Goal: Task Accomplishment & Management: Use online tool/utility

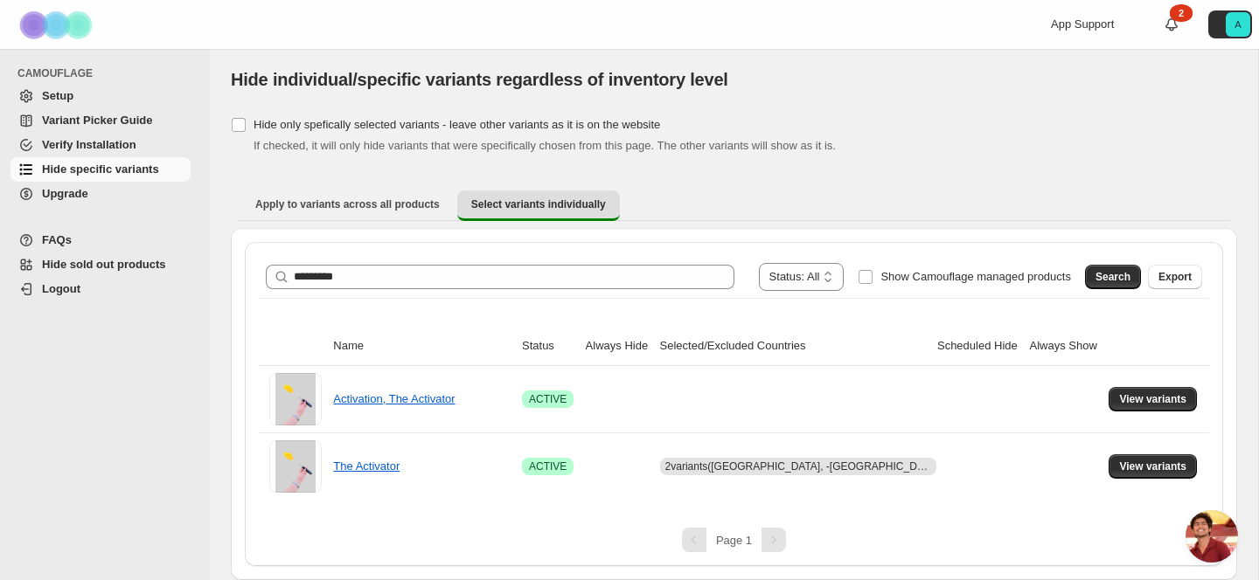
scroll to position [8336, 0]
click at [1200, 515] on span "Open chat" at bounding box center [1211, 536] width 52 height 52
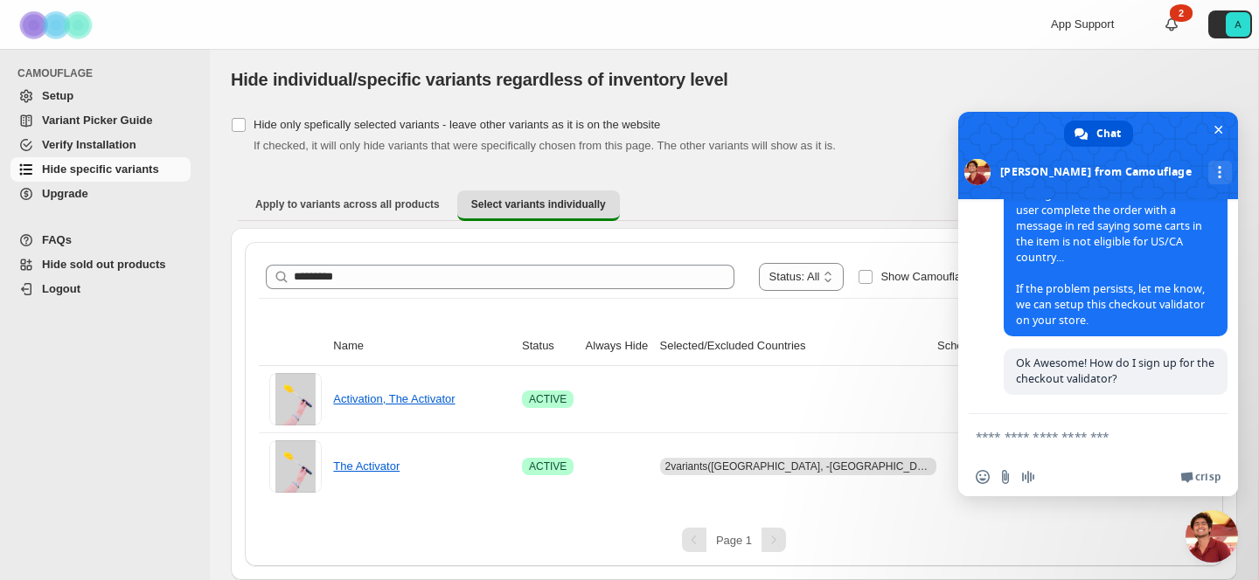
click at [1200, 515] on span "Close chat" at bounding box center [1211, 536] width 52 height 52
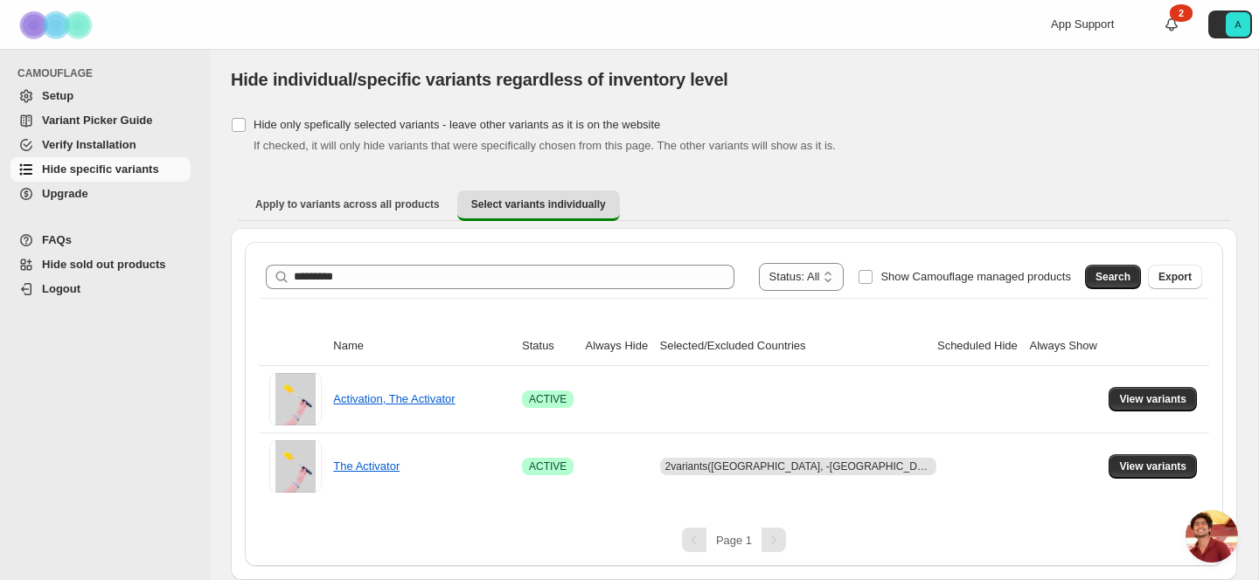
click at [1200, 515] on span "Open chat" at bounding box center [1211, 536] width 52 height 52
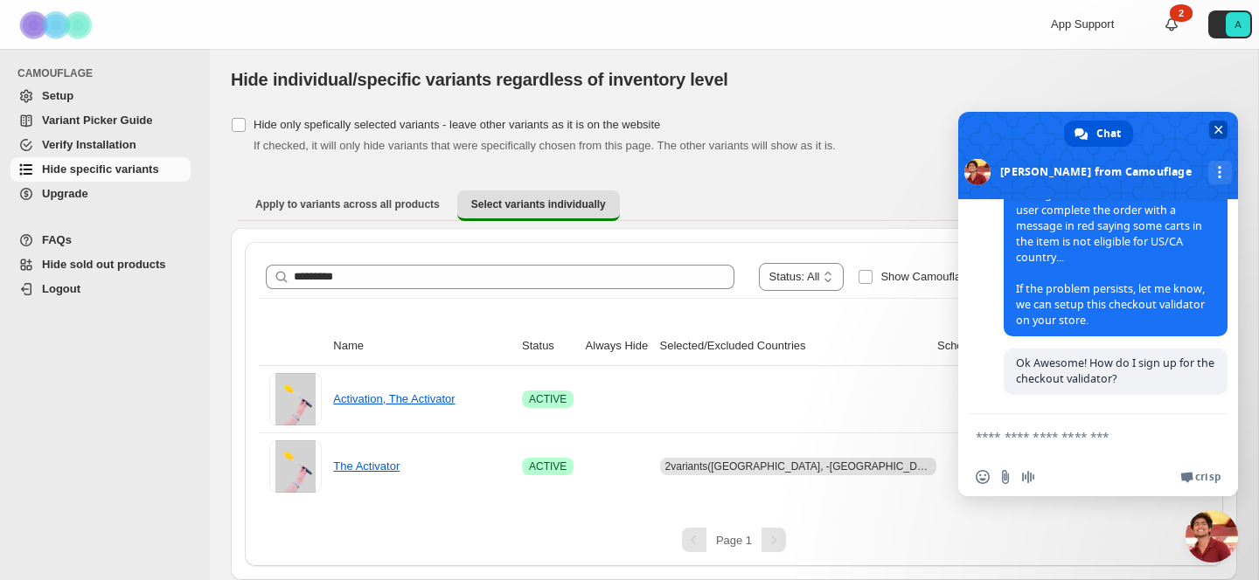
click at [1113, 169] on span at bounding box center [1098, 155] width 280 height 87
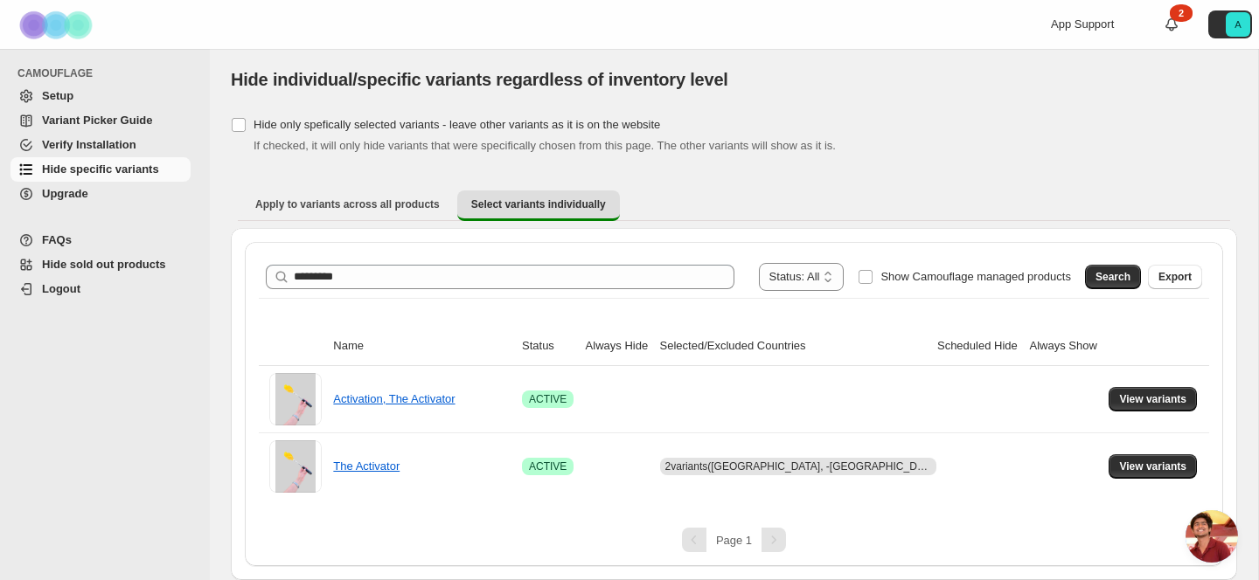
click at [1225, 538] on span "Open chat" at bounding box center [1211, 536] width 52 height 52
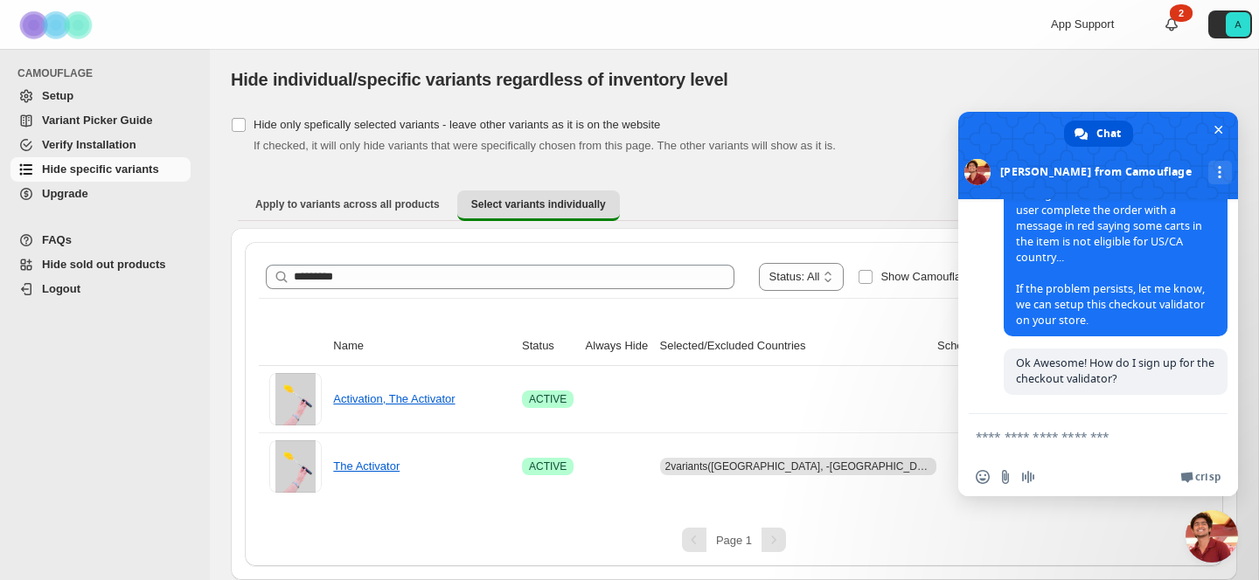
click at [1225, 538] on span "Close chat" at bounding box center [1211, 536] width 52 height 52
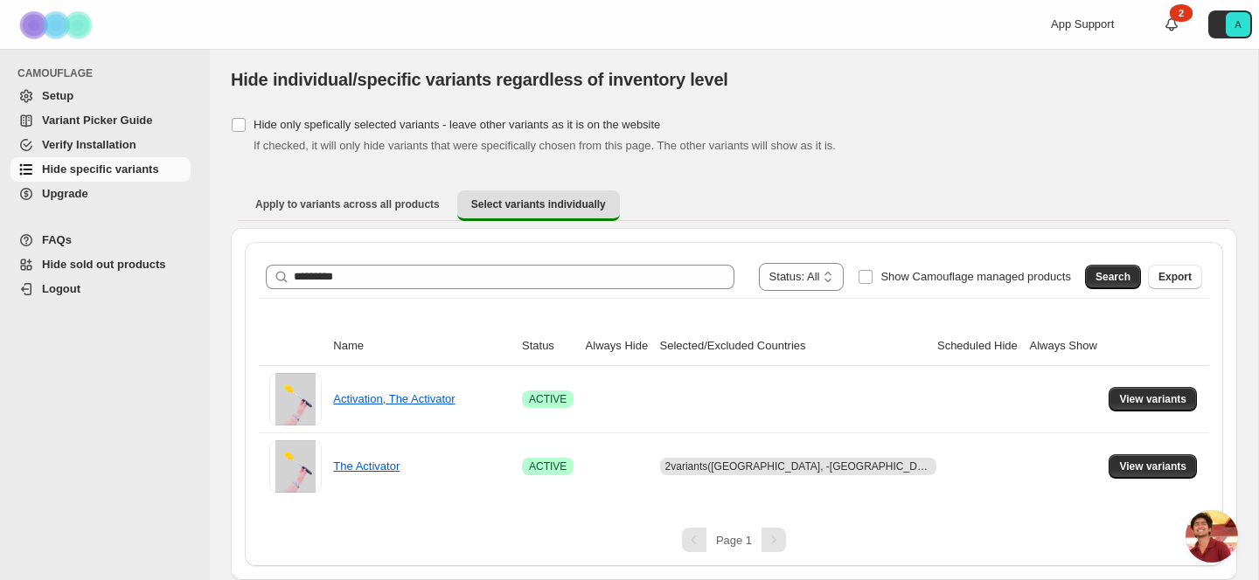
click at [114, 197] on span "Upgrade" at bounding box center [114, 193] width 145 height 17
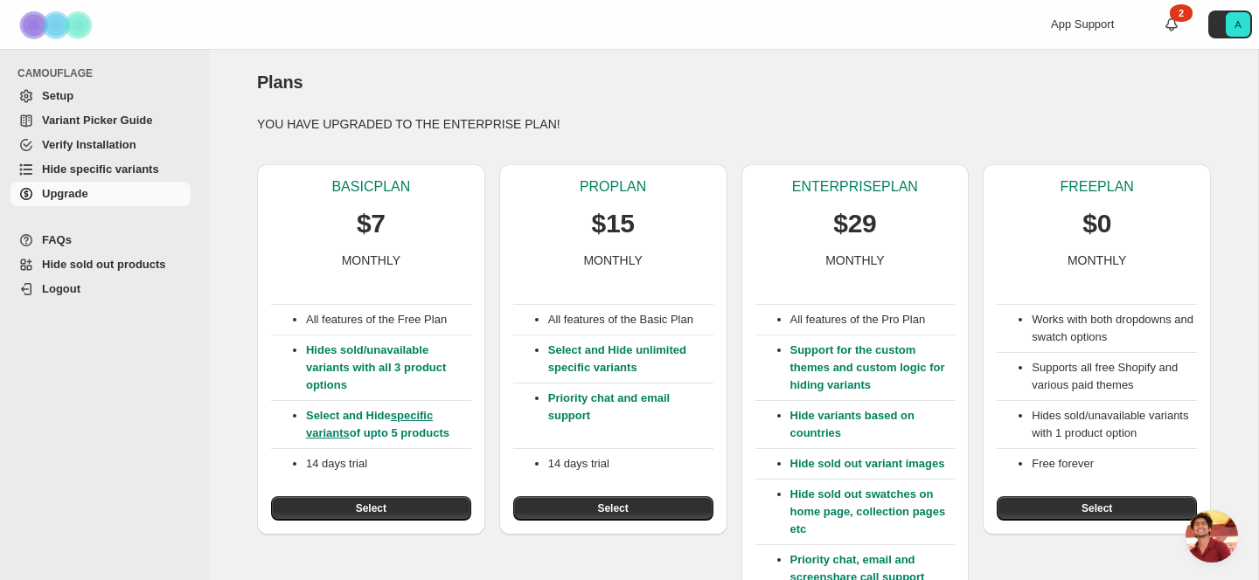
click at [136, 271] on span "Hide sold out products" at bounding box center [104, 264] width 124 height 13
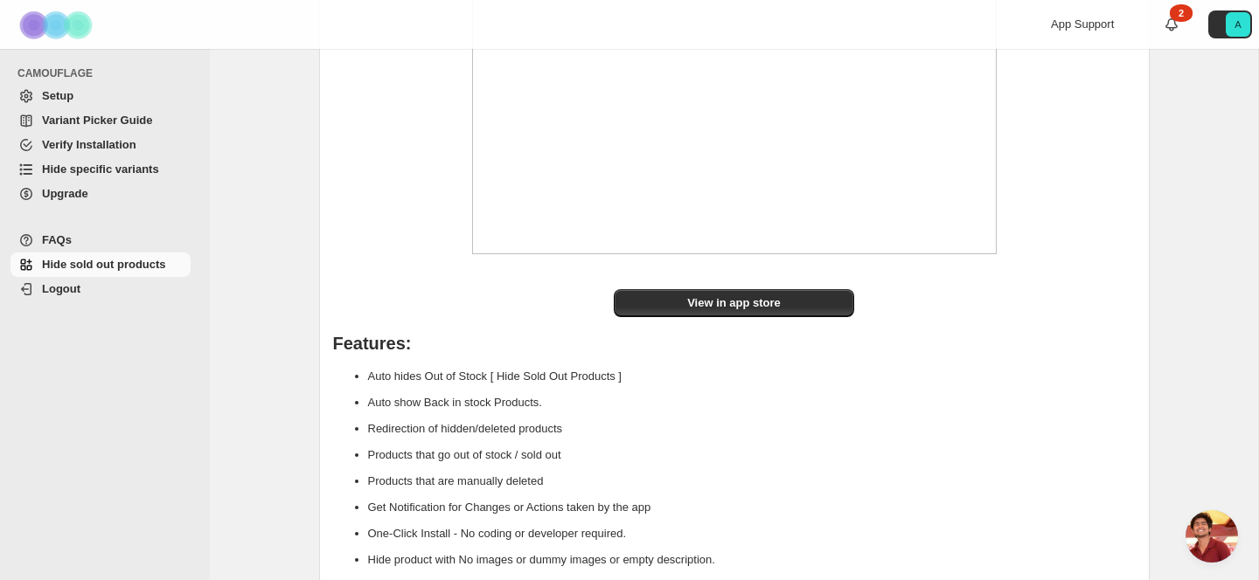
scroll to position [222, 0]
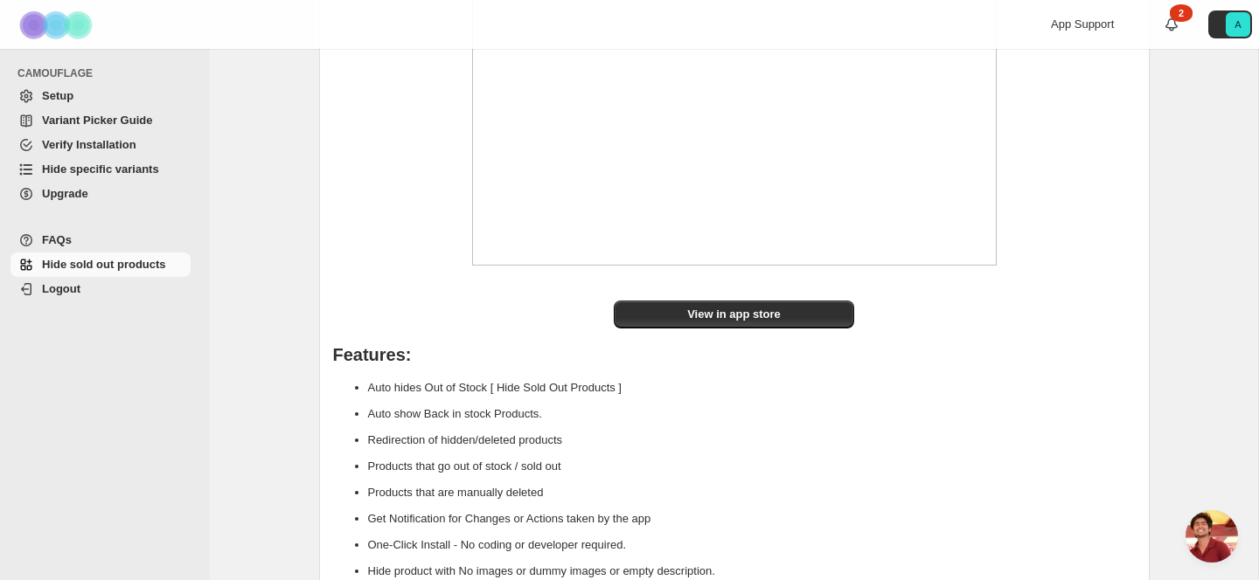
click at [123, 96] on span "Setup" at bounding box center [114, 95] width 145 height 17
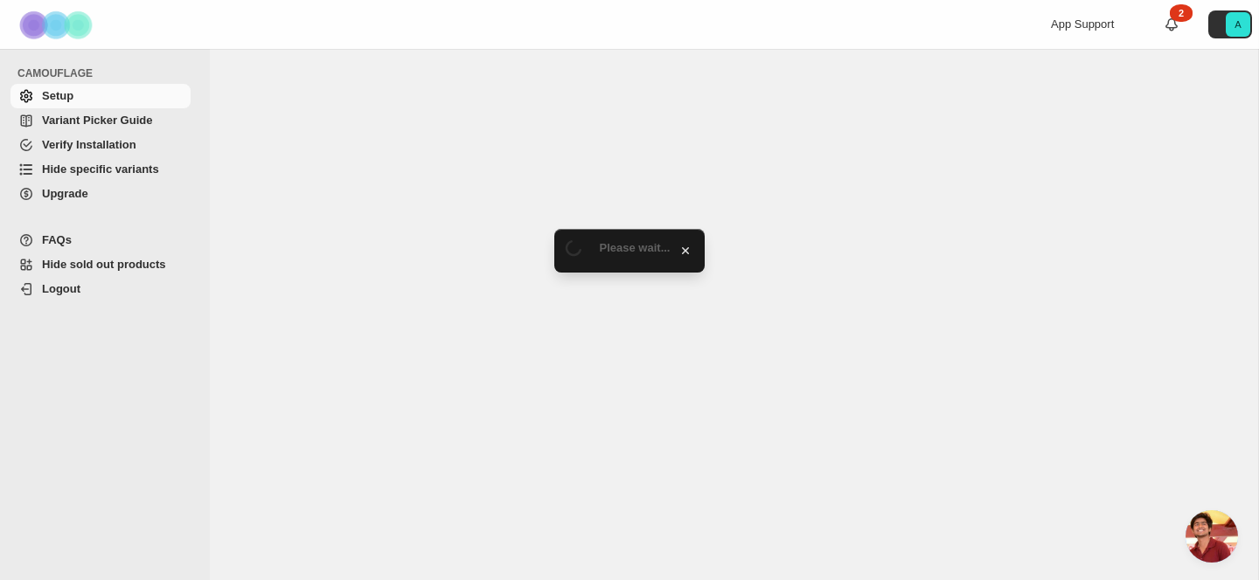
scroll to position [8336, 0]
select select "*******"
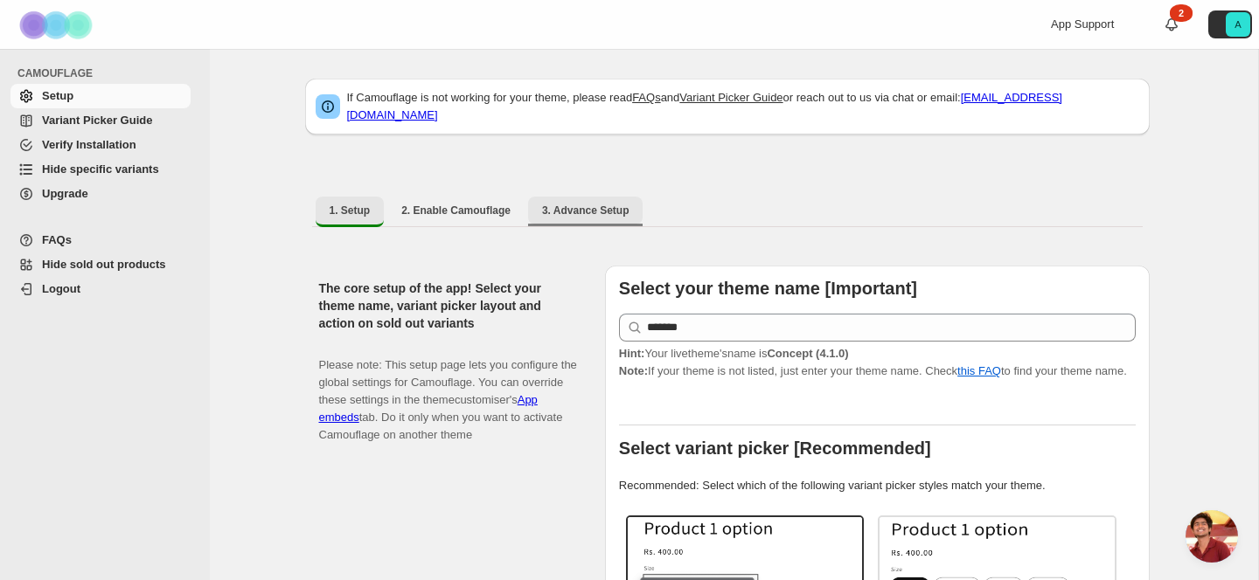
click at [583, 197] on button "3. Advance Setup" at bounding box center [585, 211] width 115 height 28
select select "*******"
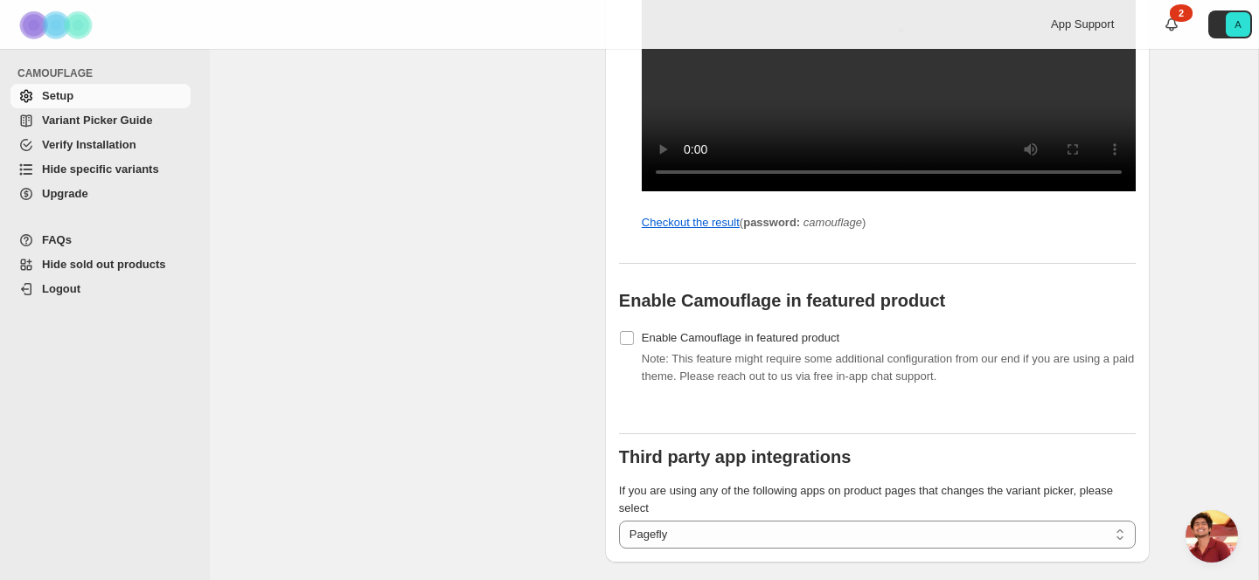
scroll to position [1753, 0]
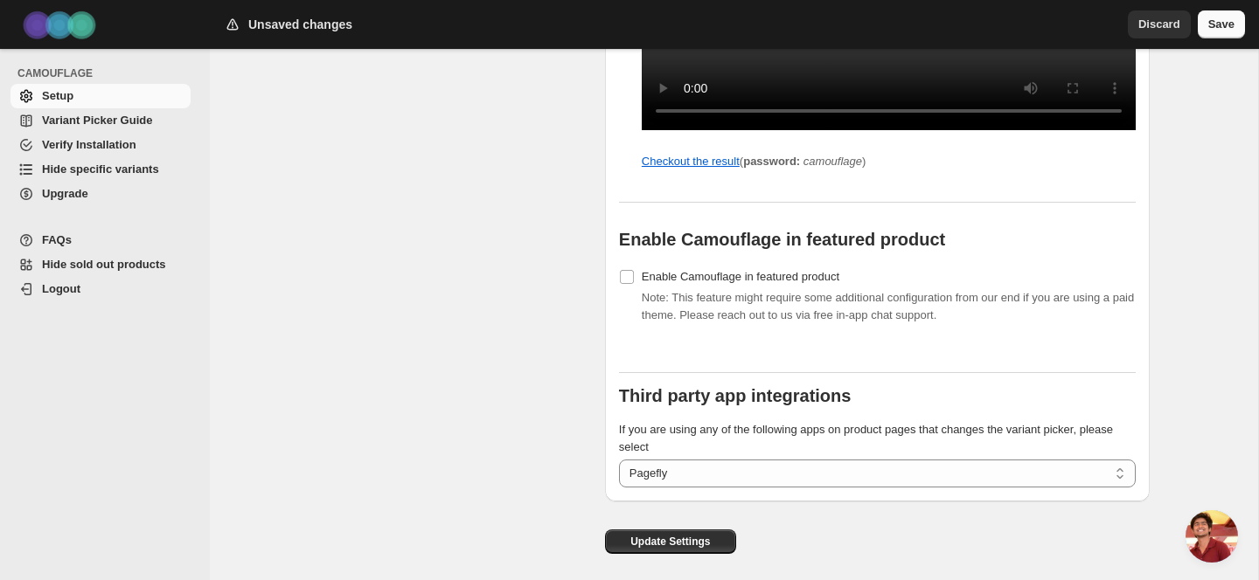
click at [1213, 25] on span "Save" at bounding box center [1221, 24] width 26 height 17
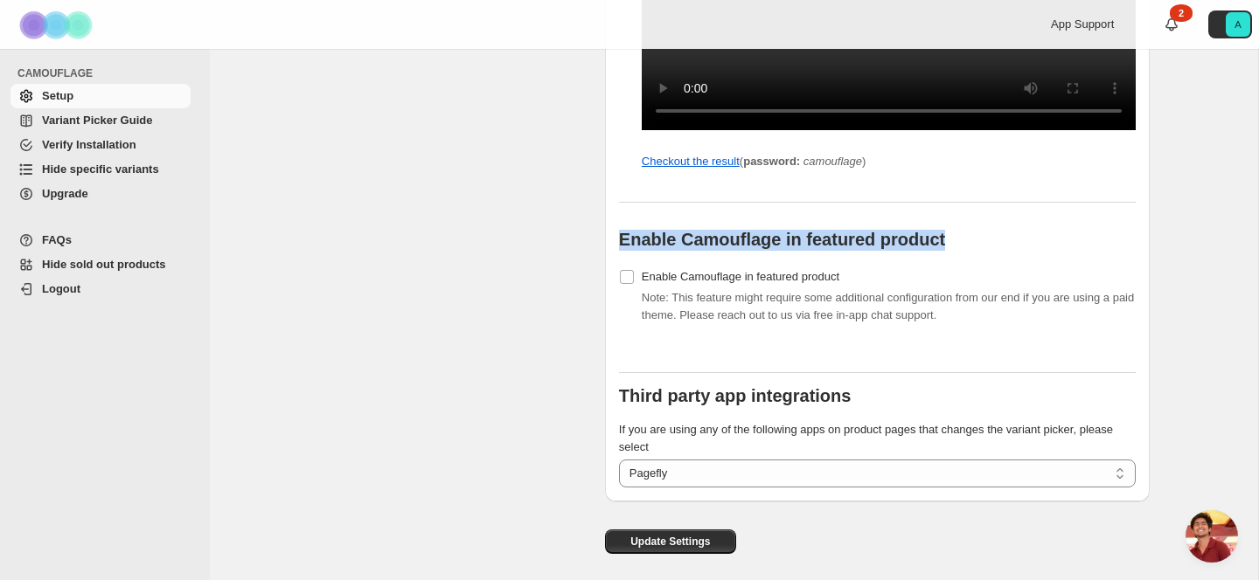
drag, startPoint x: 946, startPoint y: 258, endPoint x: 607, endPoint y: 264, distance: 338.3
copy b "Enable Camouflage in featured product"
click at [1215, 535] on span "Open chat" at bounding box center [1211, 536] width 52 height 52
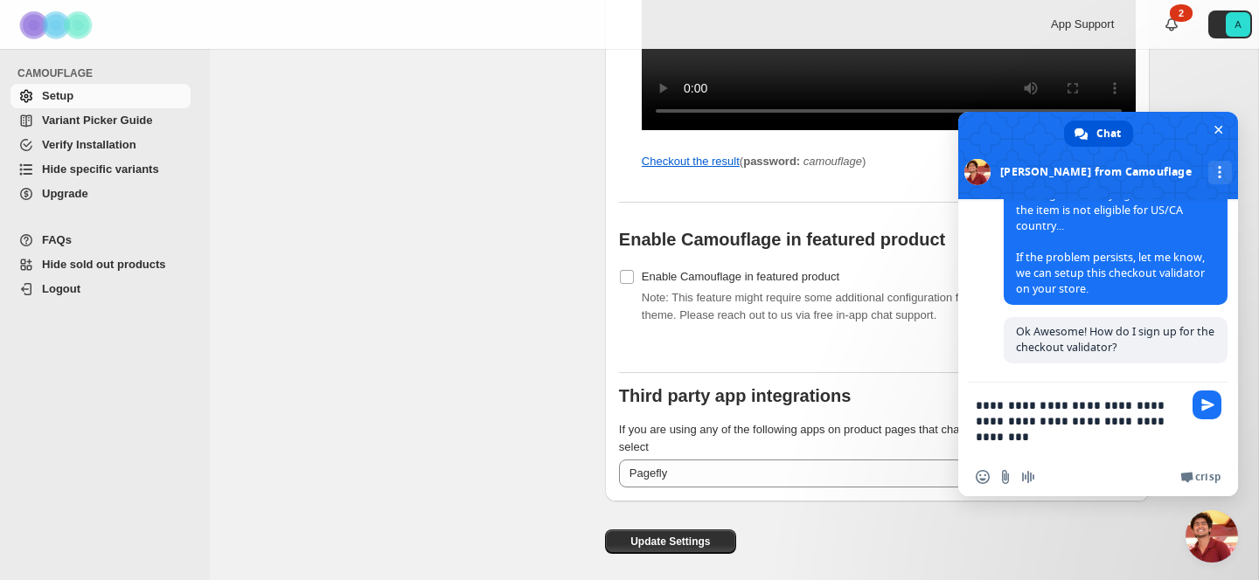
paste textarea "**********"
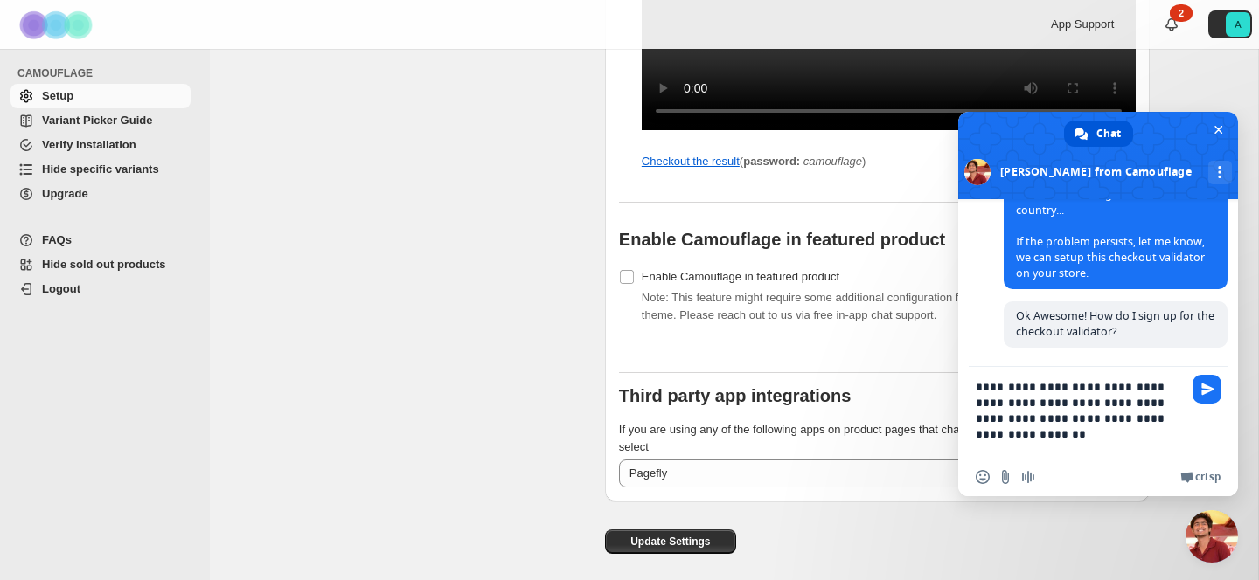
type textarea "**********"
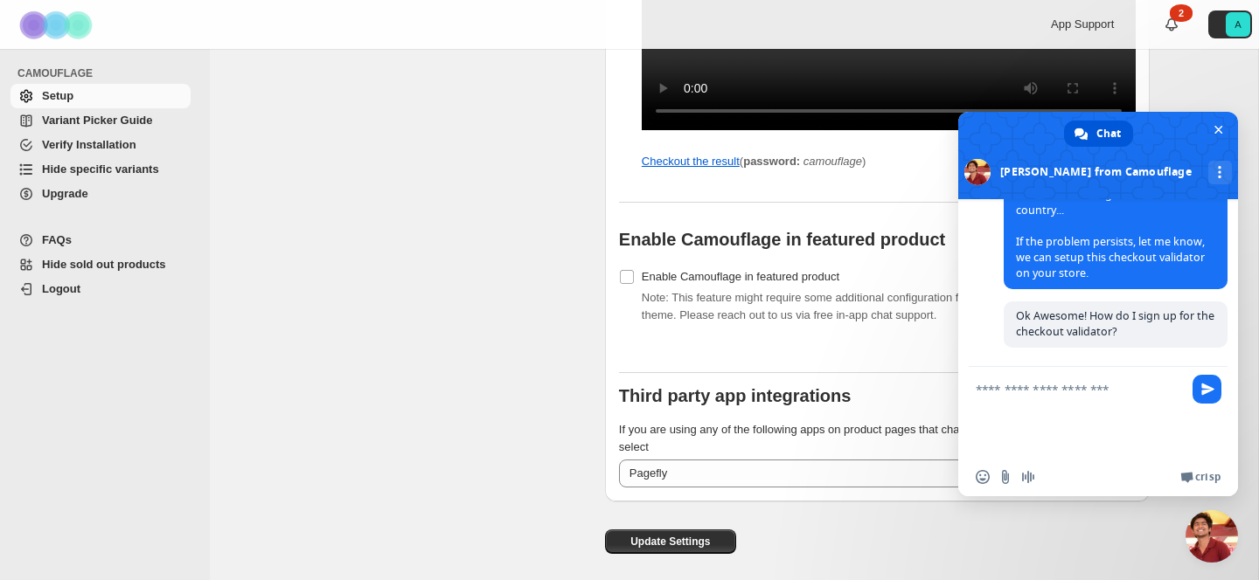
scroll to position [8448, 0]
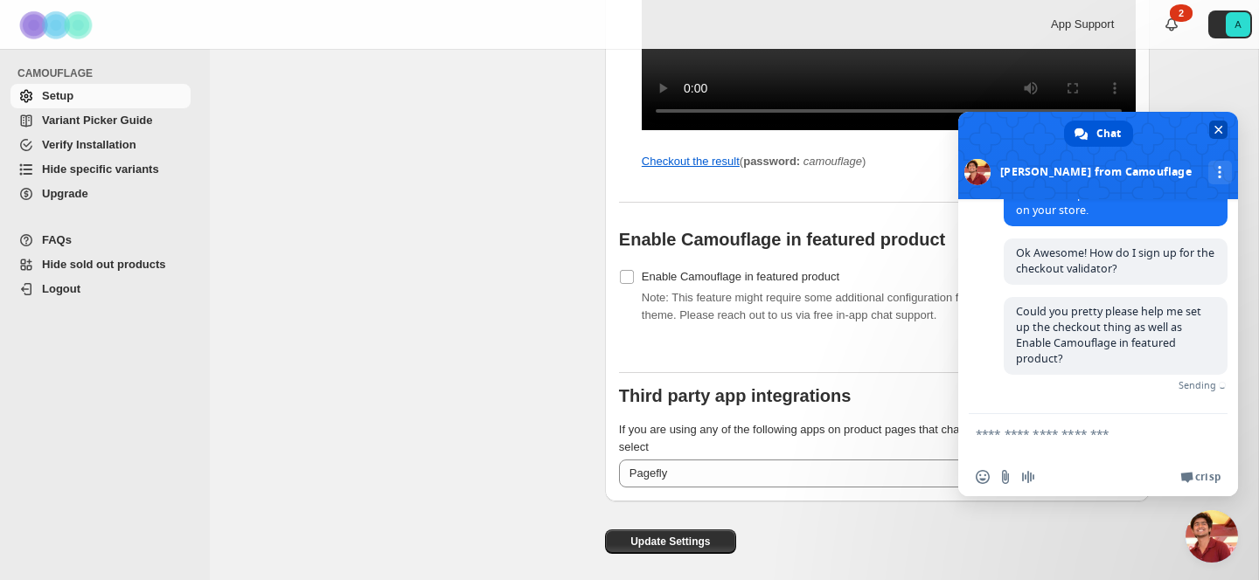
click at [1224, 122] on span "Close chat" at bounding box center [1218, 130] width 18 height 18
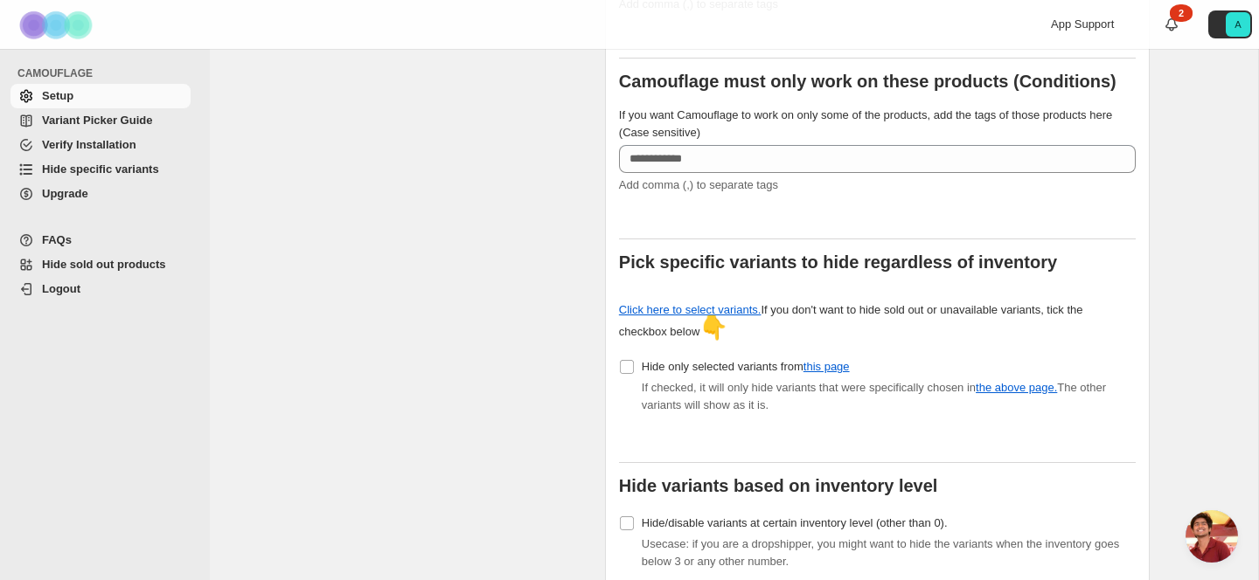
scroll to position [0, 0]
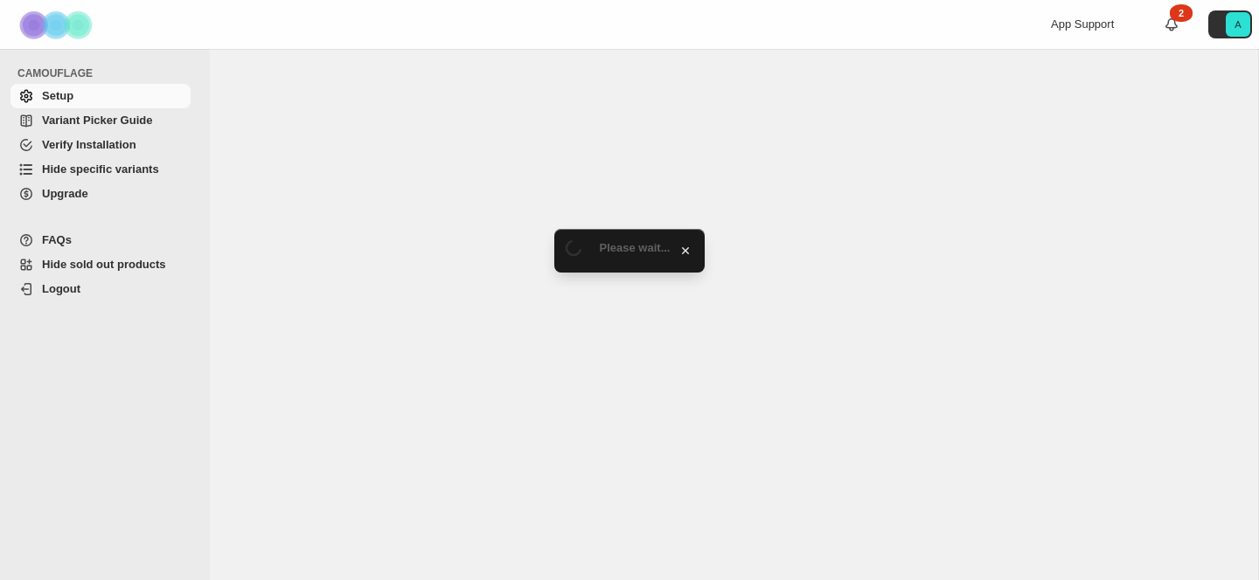
select select "*******"
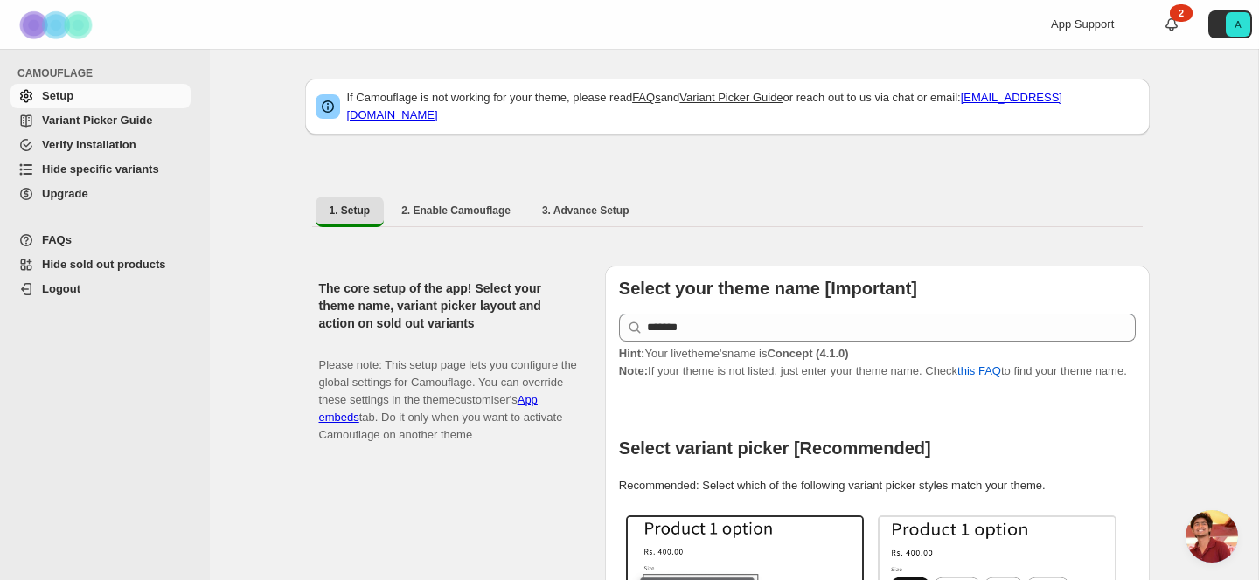
scroll to position [8311, 0]
click at [127, 169] on span "Hide specific variants" at bounding box center [100, 169] width 117 height 13
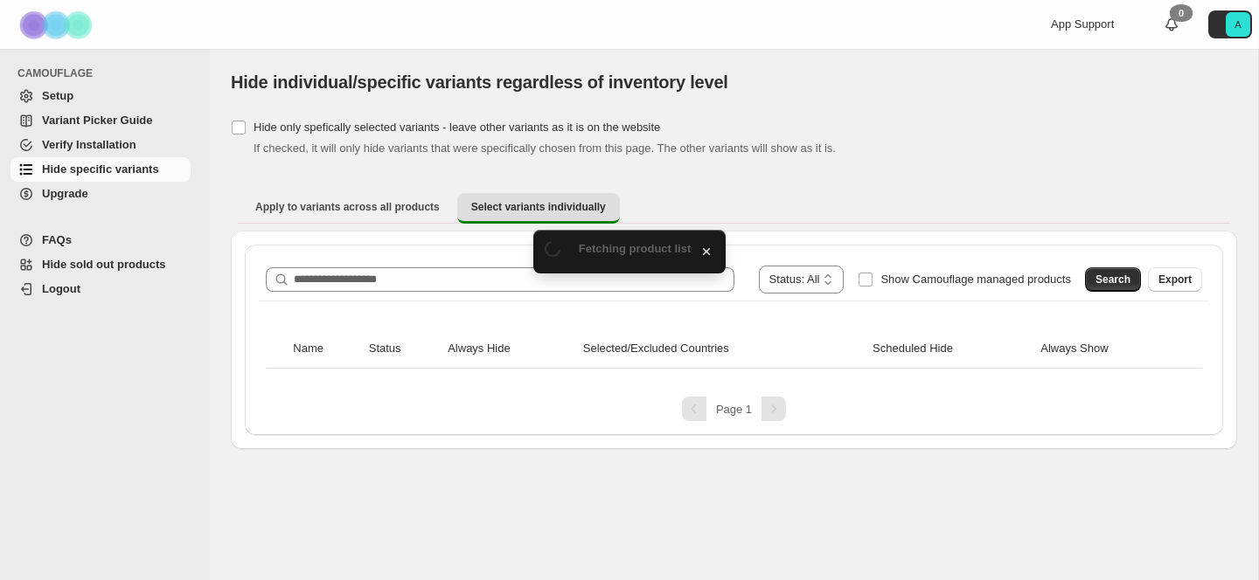
click at [552, 243] on div "Spinner example Fetching product list" at bounding box center [608, 243] width 165 height 40
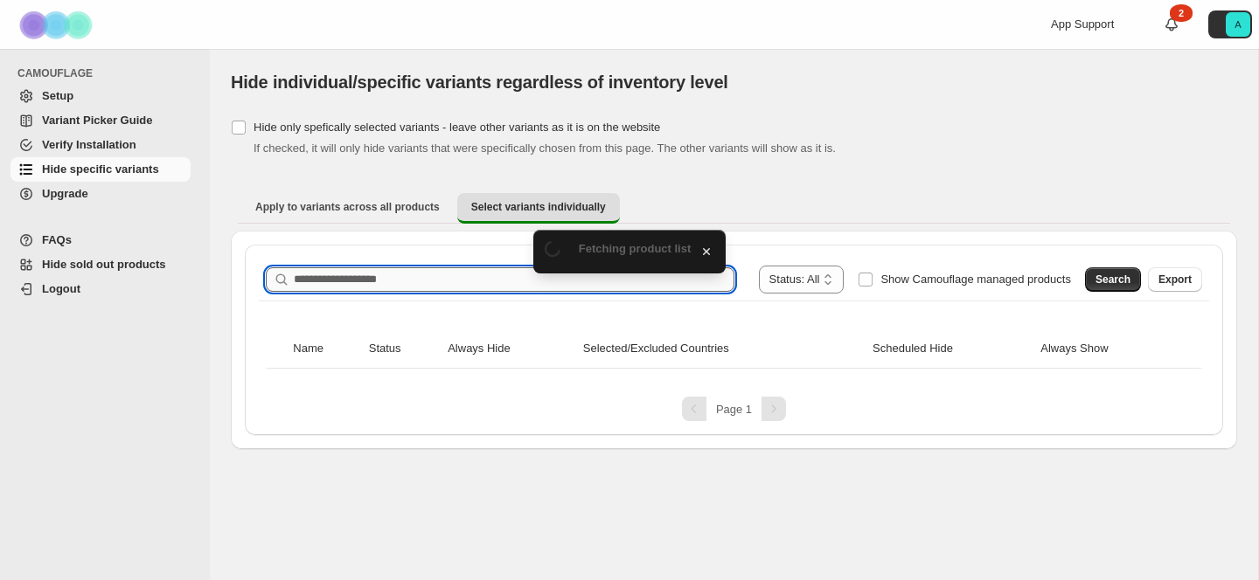
click at [496, 276] on input "Search product name" at bounding box center [514, 279] width 441 height 24
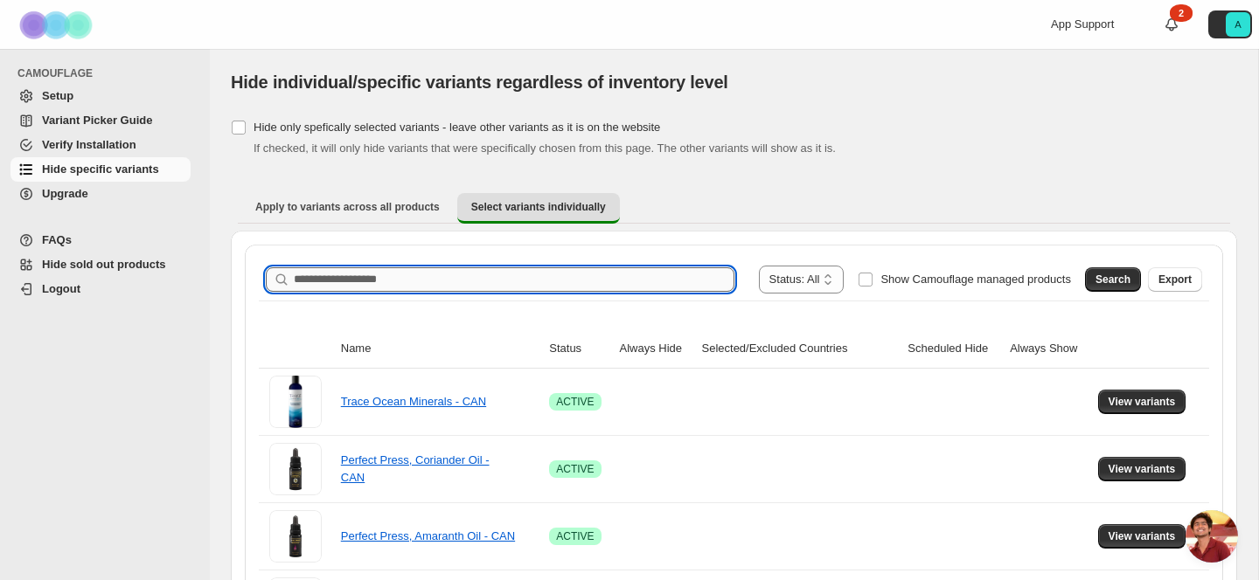
scroll to position [8311, 0]
type input "****"
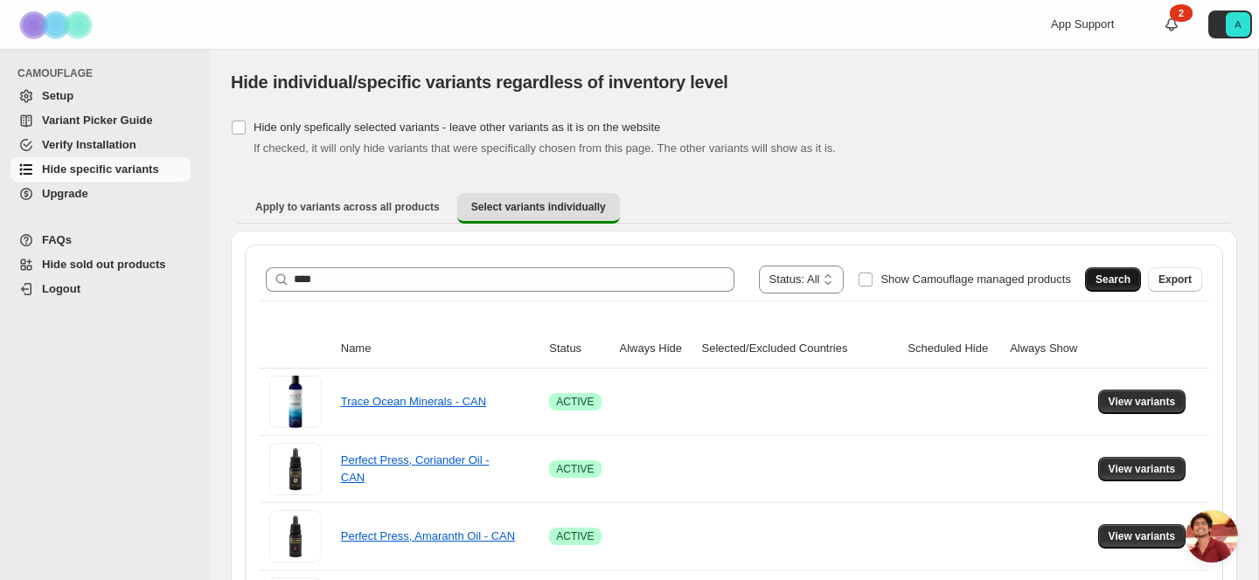
click at [1121, 283] on span "Search" at bounding box center [1112, 280] width 35 height 14
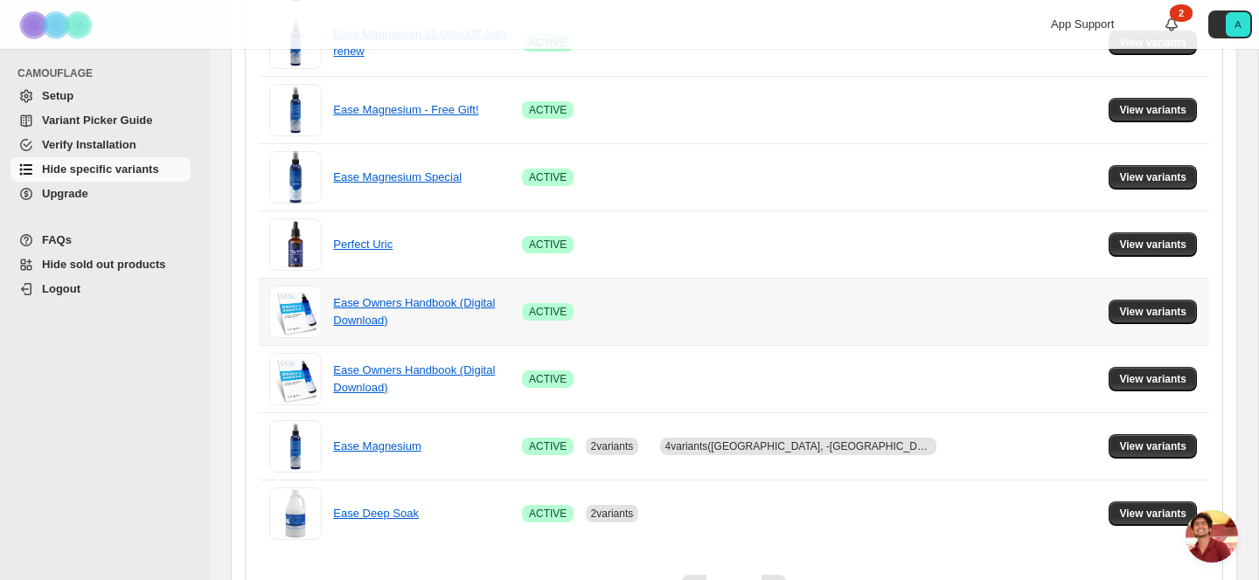
scroll to position [517, 0]
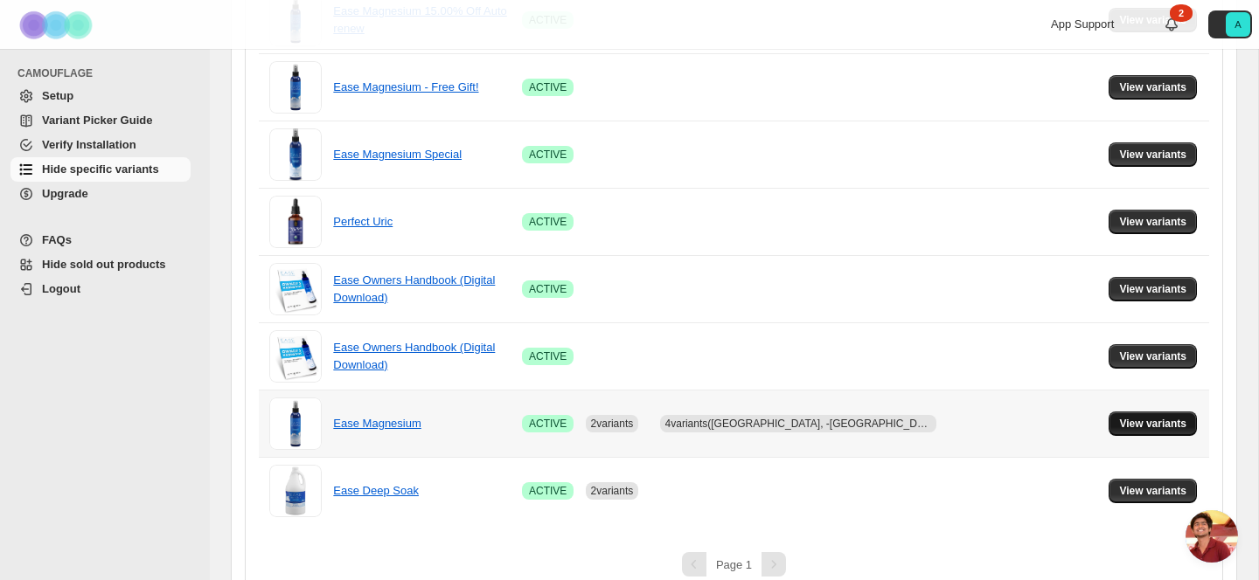
click at [1138, 424] on span "View variants" at bounding box center [1152, 424] width 67 height 14
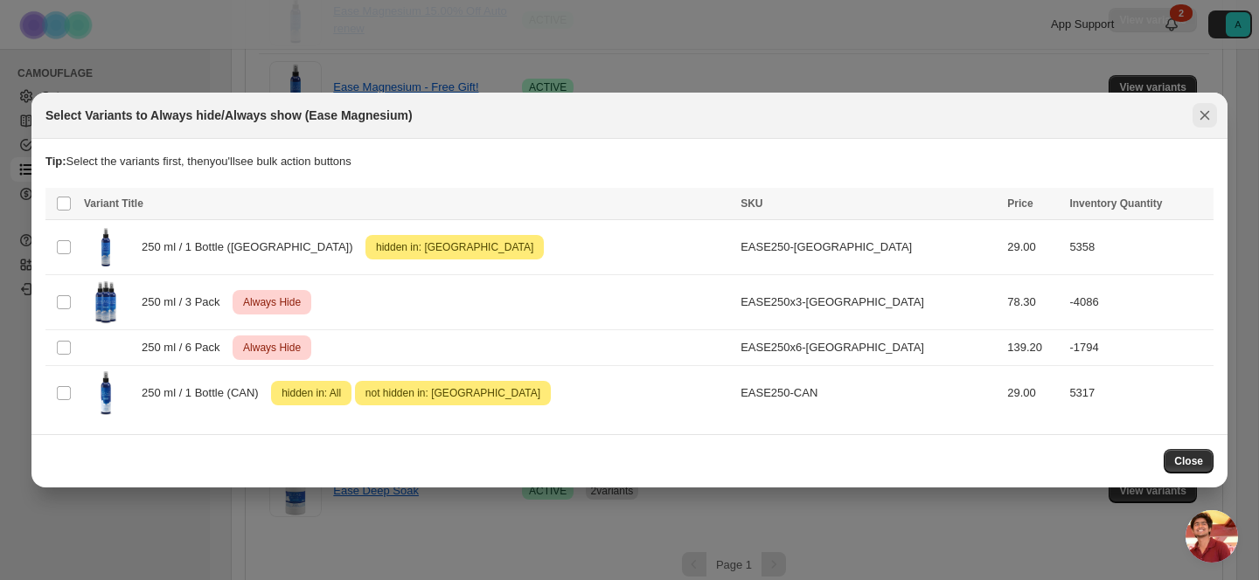
click at [1198, 117] on icon "Close" at bounding box center [1204, 115] width 17 height 17
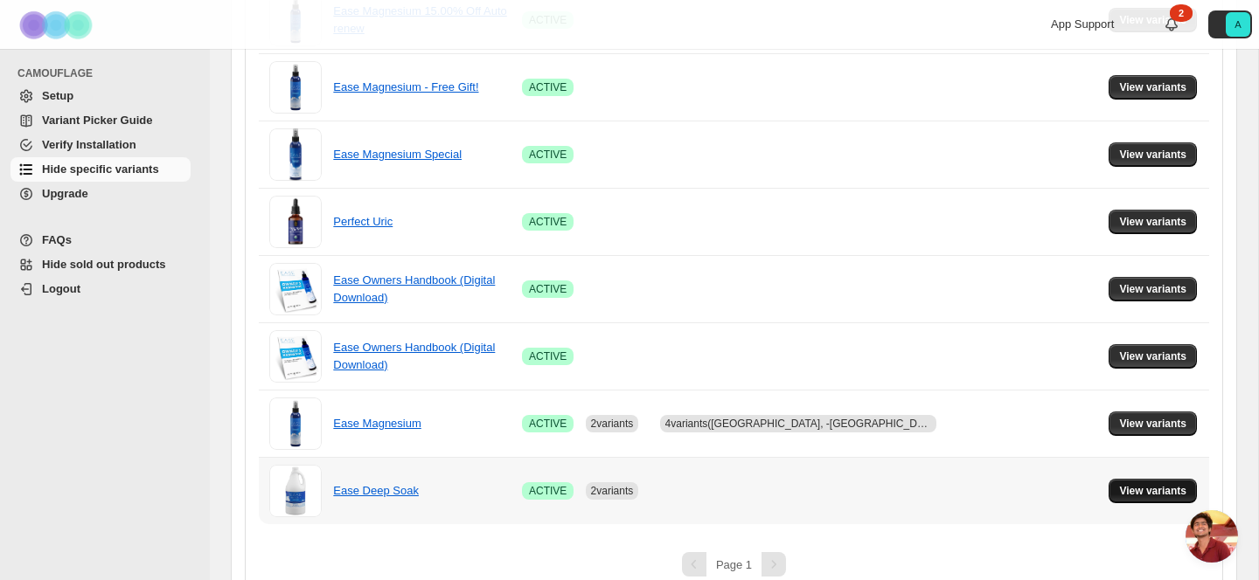
click at [1140, 494] on span "View variants" at bounding box center [1152, 491] width 67 height 14
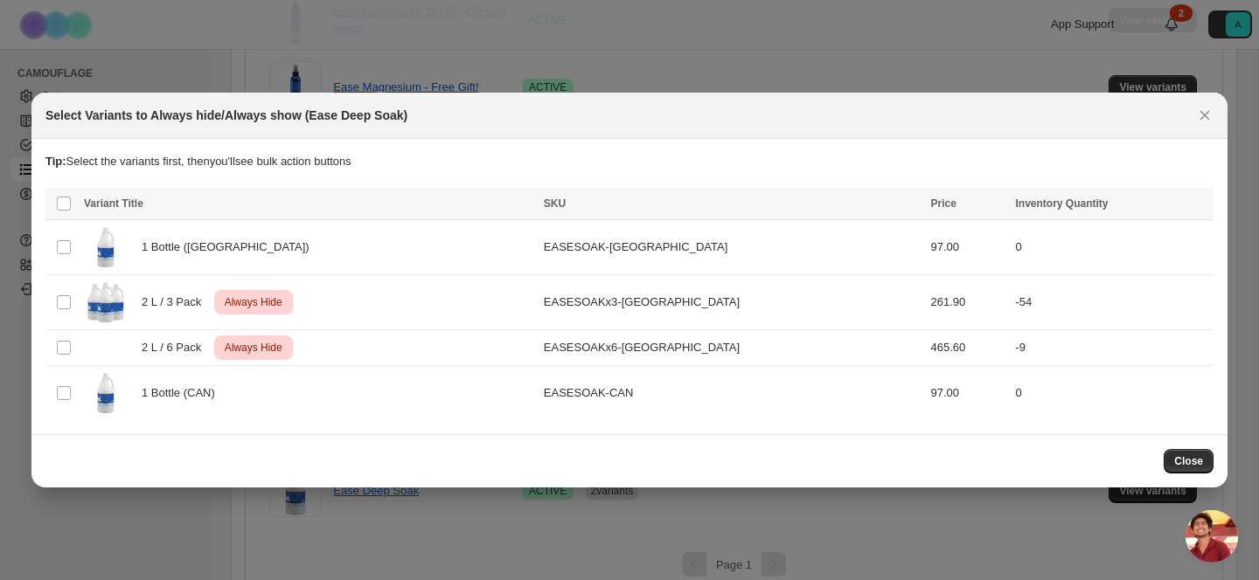
scroll to position [0, 0]
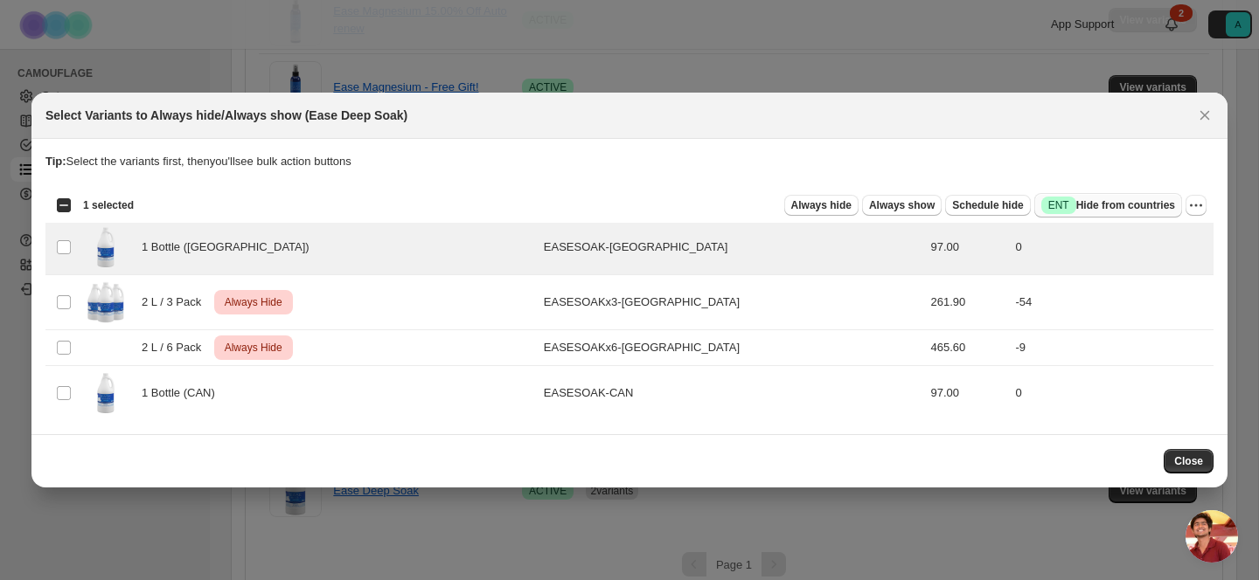
click at [1114, 208] on span "Success ENT Hide from countries" at bounding box center [1108, 205] width 134 height 17
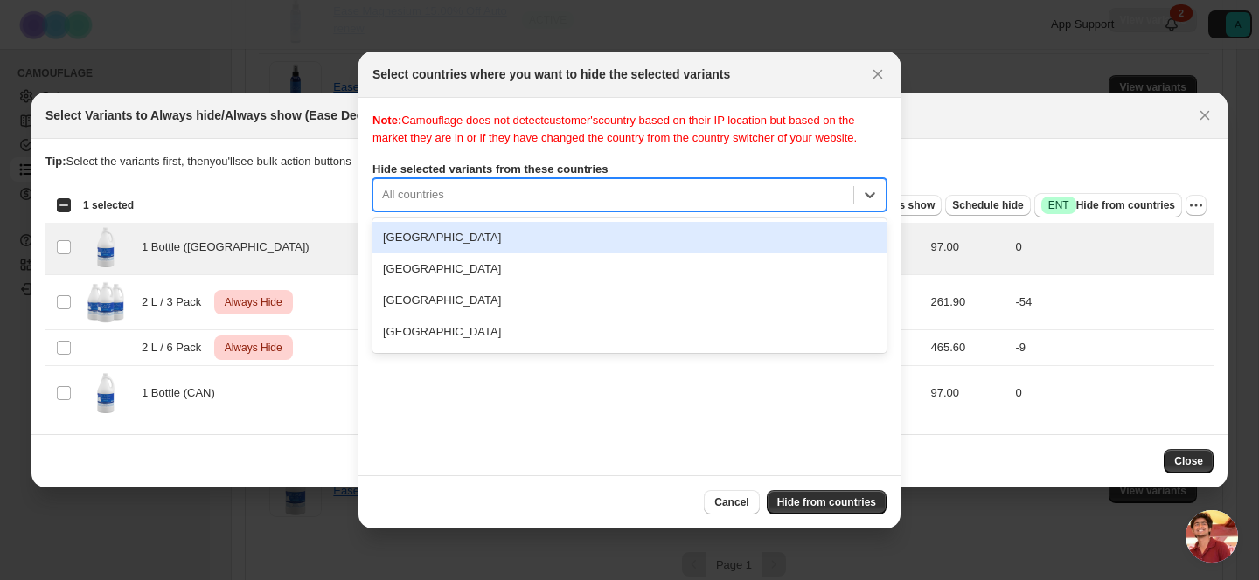
click at [553, 205] on div ":r16:" at bounding box center [613, 194] width 462 height 21
type input "***"
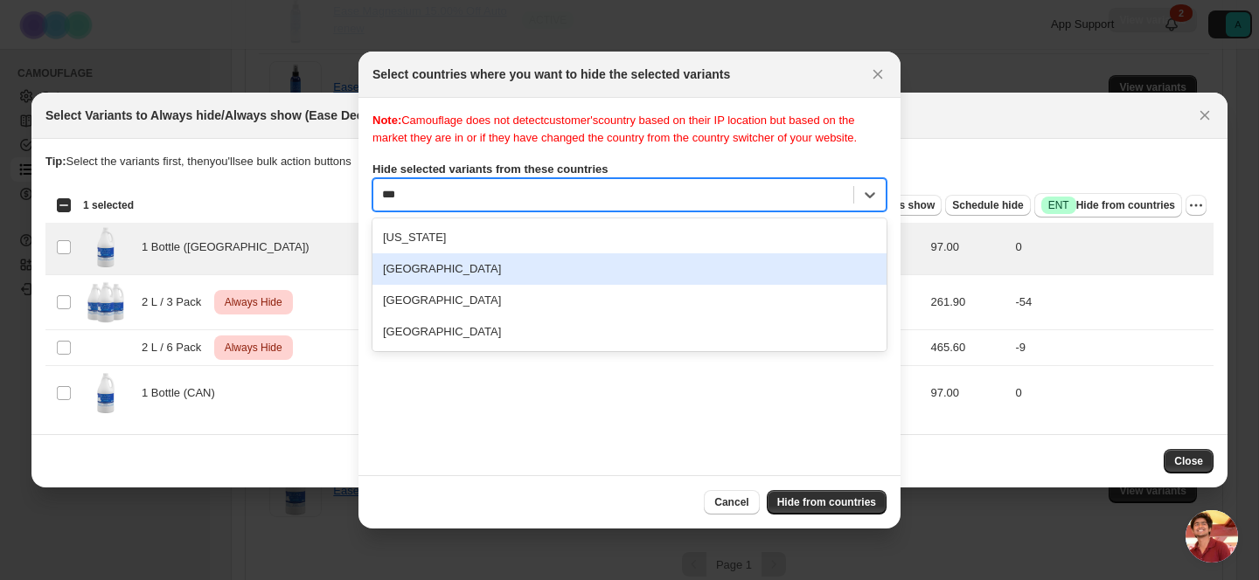
click at [507, 285] on div "[GEOGRAPHIC_DATA]" at bounding box center [629, 268] width 514 height 31
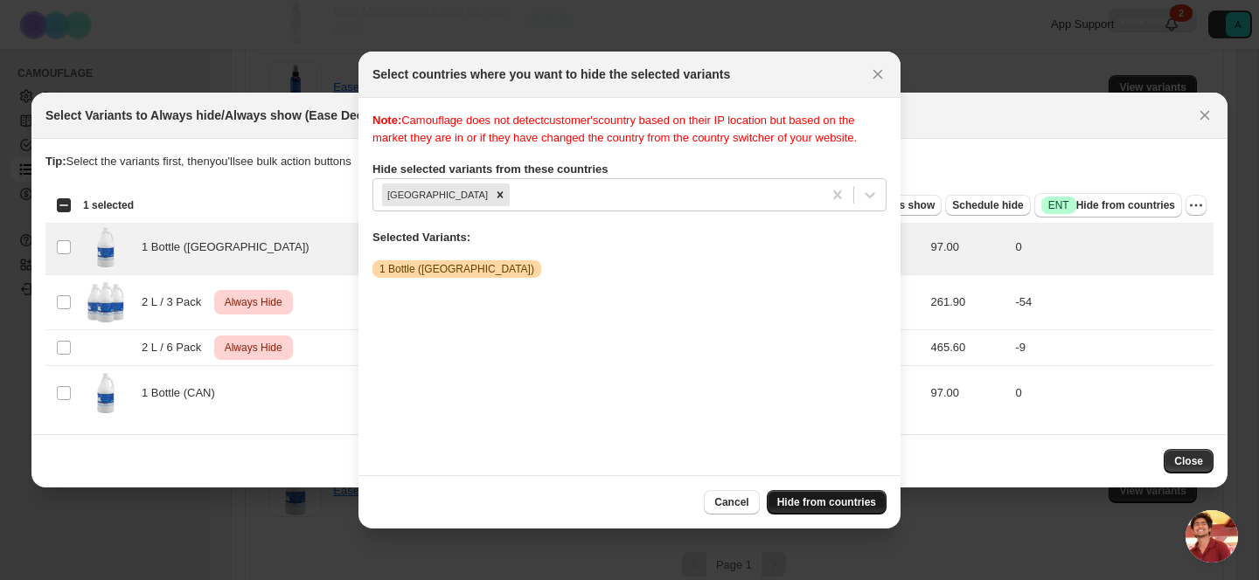
click at [823, 494] on button "Hide from countries" at bounding box center [827, 502] width 120 height 24
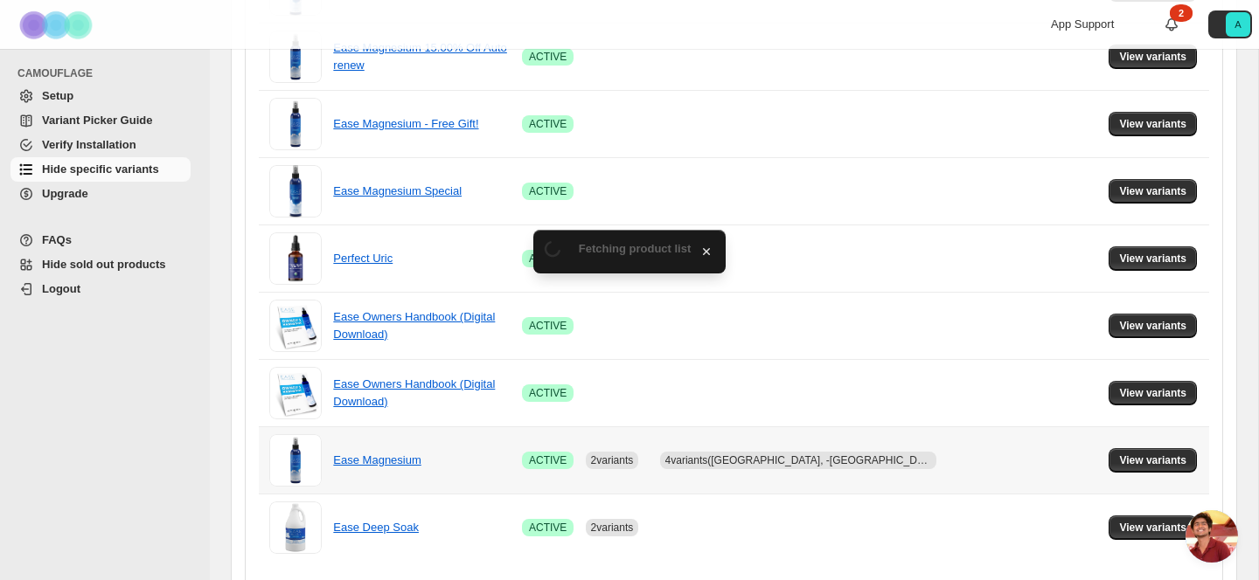
scroll to position [517, 0]
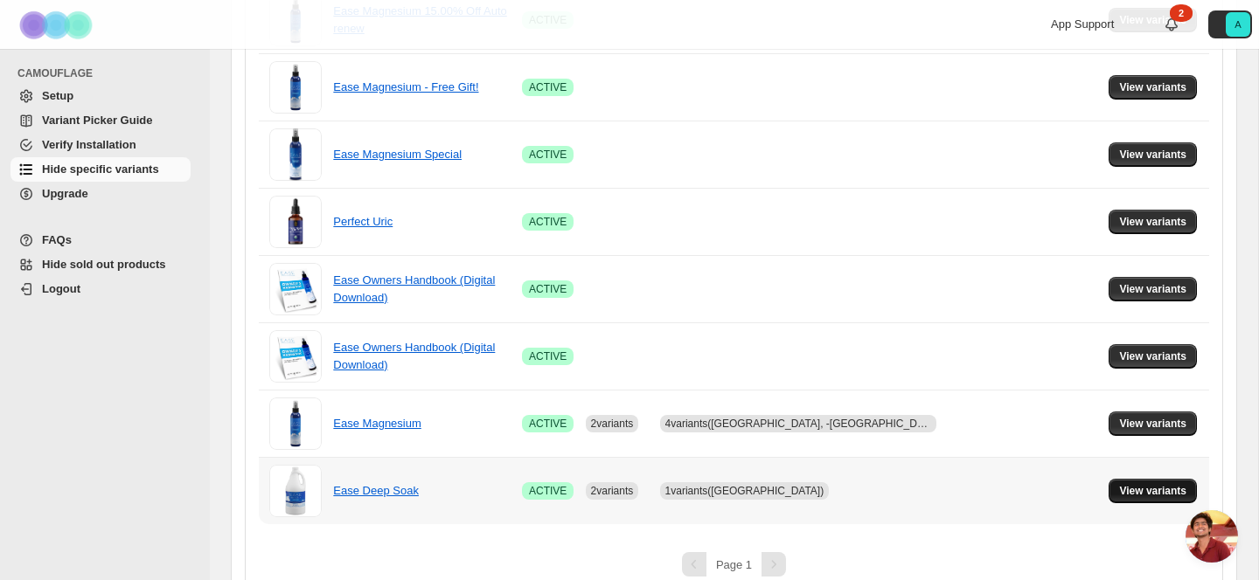
click at [1121, 498] on button "View variants" at bounding box center [1152, 491] width 88 height 24
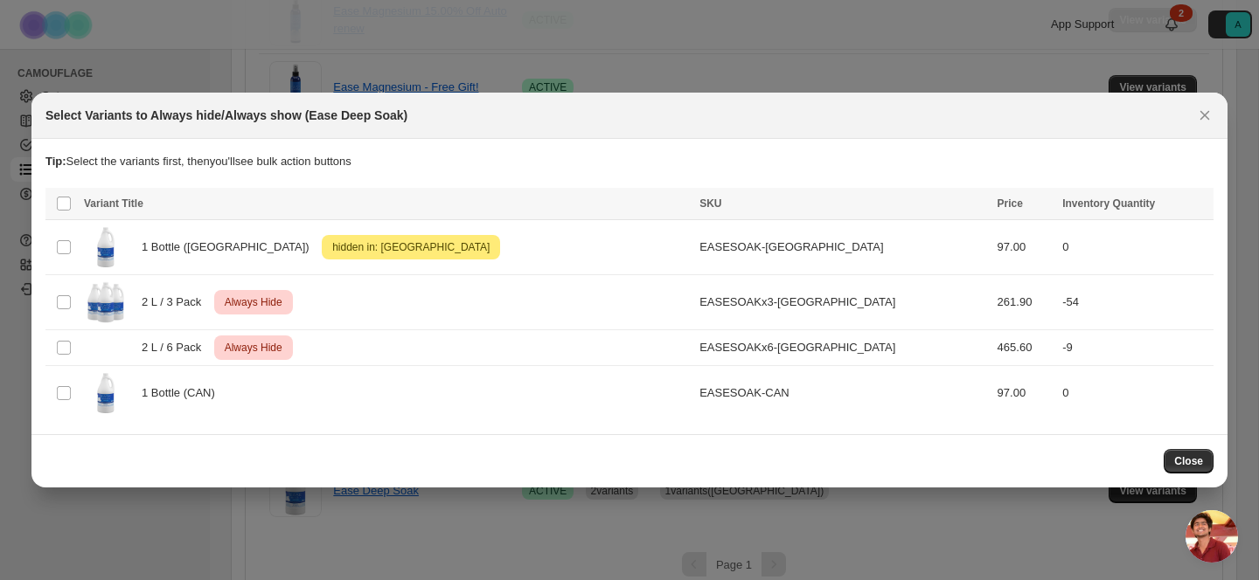
scroll to position [0, 0]
click at [66, 404] on td "Select product variant" at bounding box center [61, 393] width 33 height 55
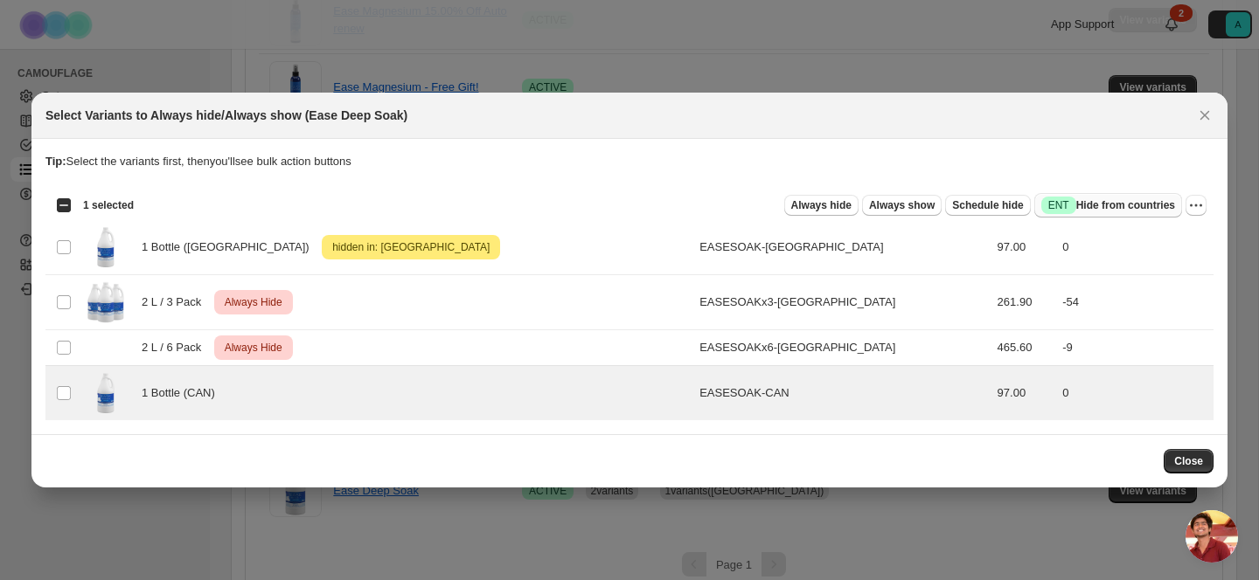
click at [1091, 202] on span "Success ENT Hide from countries" at bounding box center [1108, 205] width 134 height 17
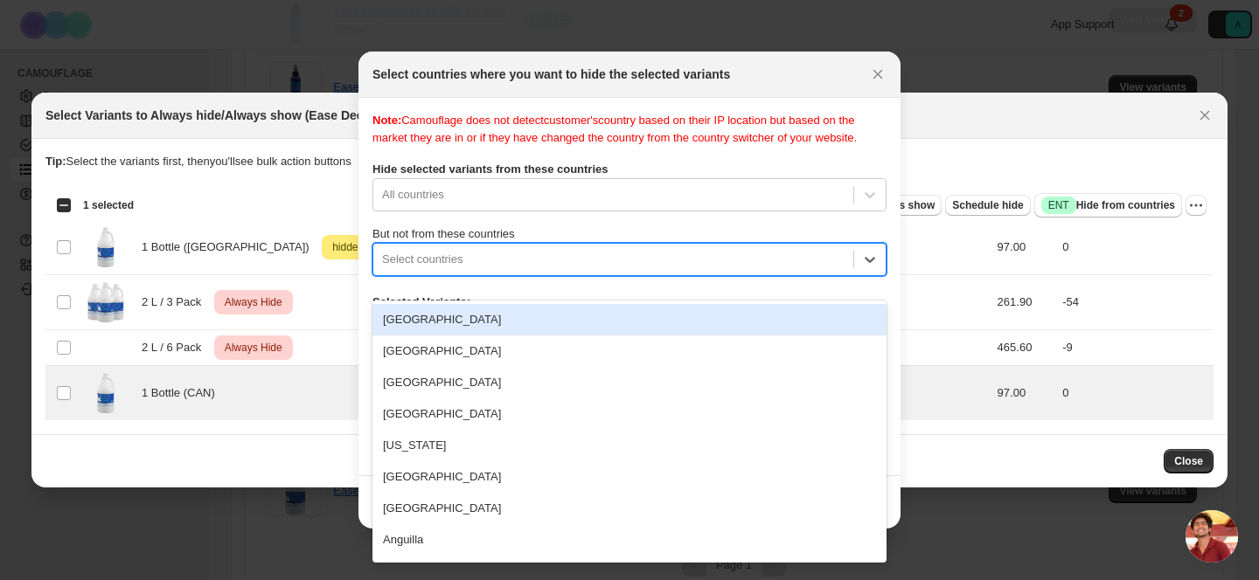
click at [482, 270] on div ":r1u:" at bounding box center [613, 259] width 462 height 21
type input "***"
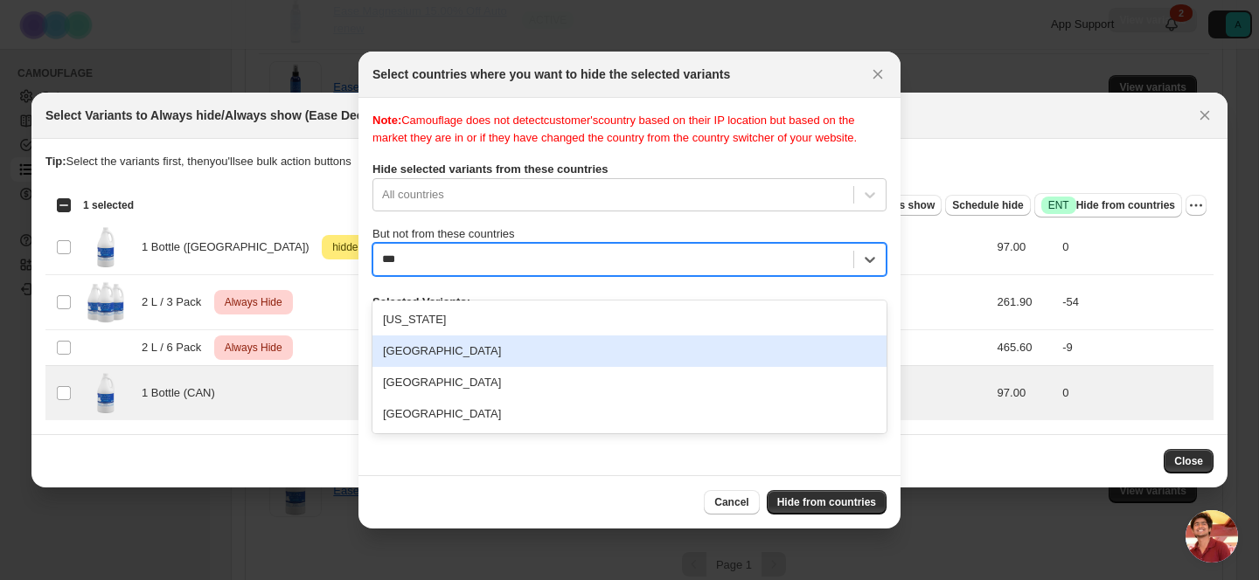
click at [482, 351] on div "[GEOGRAPHIC_DATA]" at bounding box center [629, 351] width 514 height 31
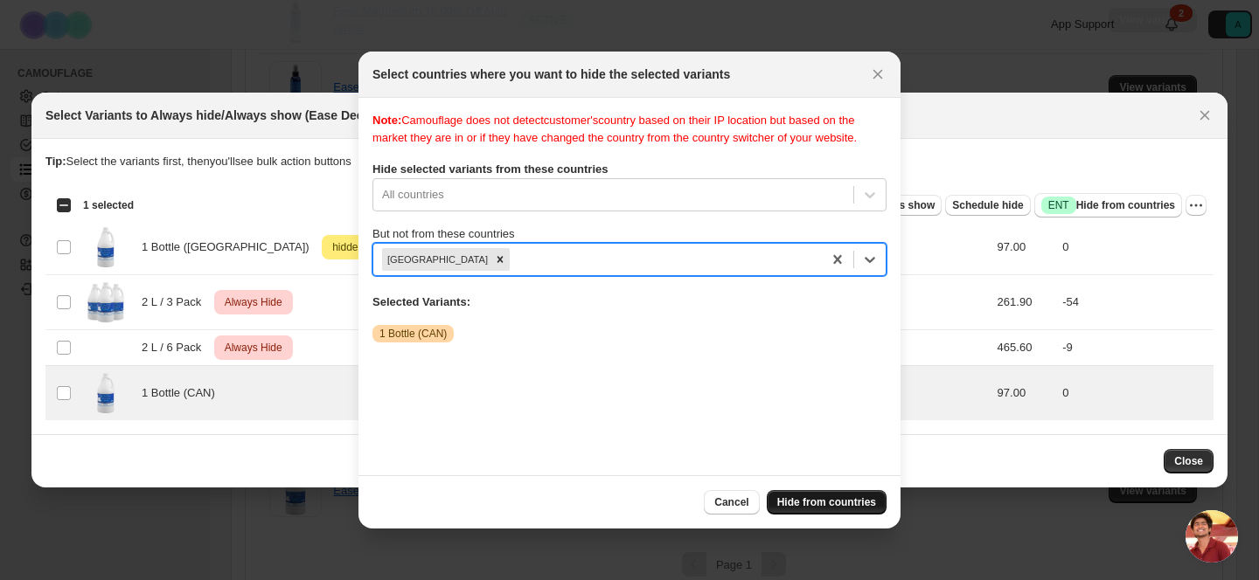
click at [827, 503] on span "Hide from countries" at bounding box center [826, 503] width 99 height 14
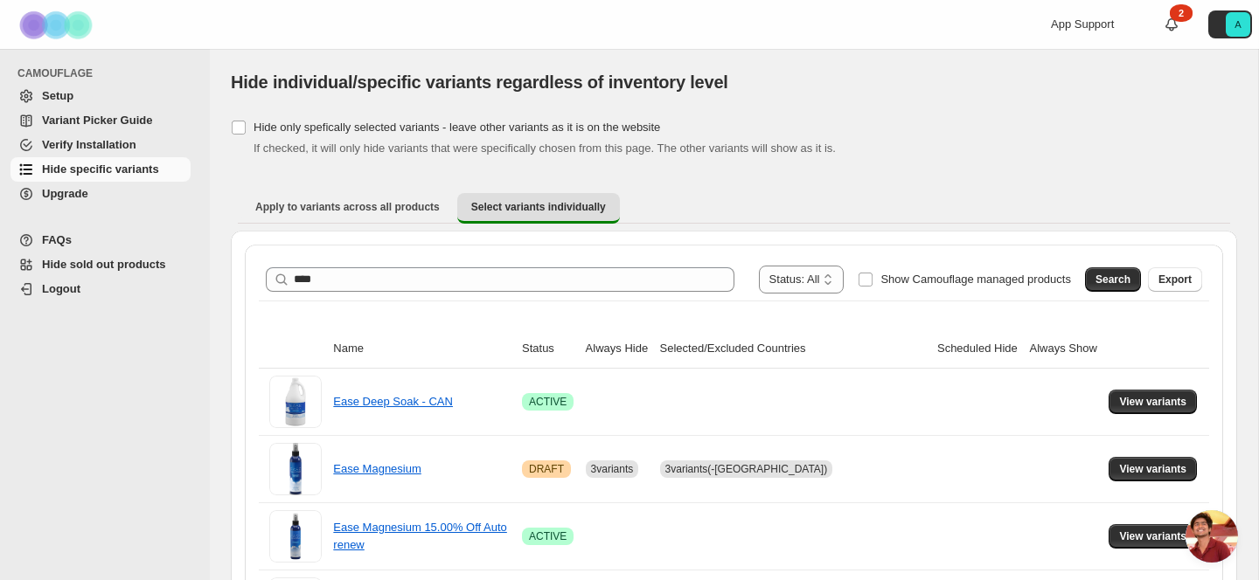
click at [1200, 523] on span "Open chat" at bounding box center [1211, 536] width 52 height 52
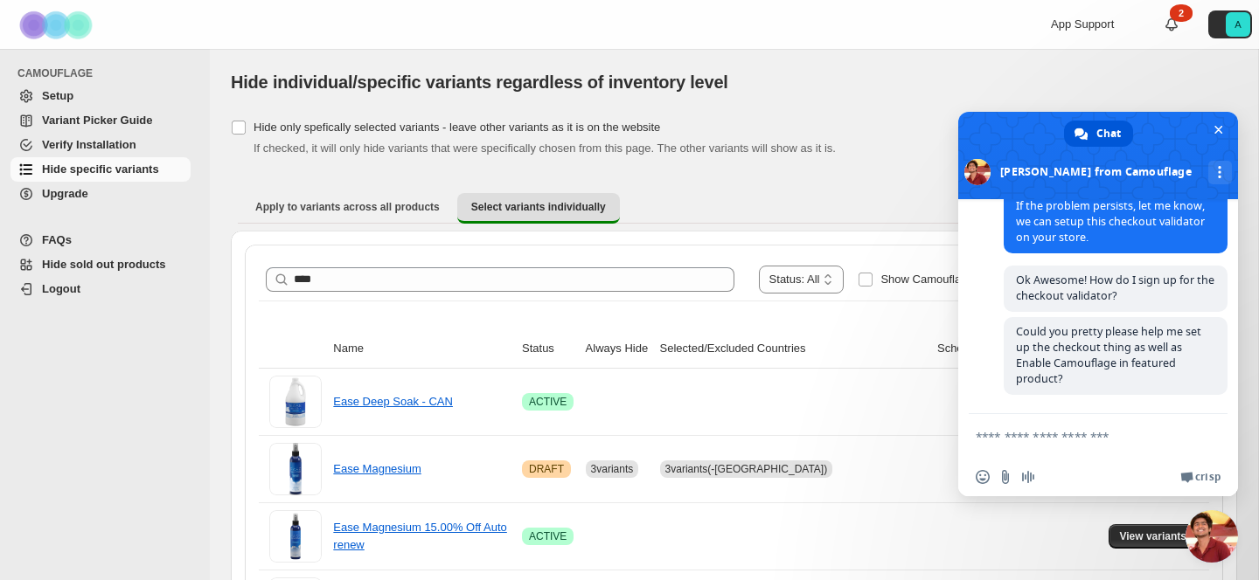
scroll to position [8311, 0]
click at [1201, 523] on span "Close chat" at bounding box center [1211, 536] width 52 height 52
